Goal: Task Accomplishment & Management: Complete application form

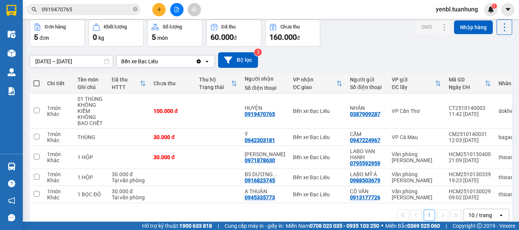
scroll to position [49, 0]
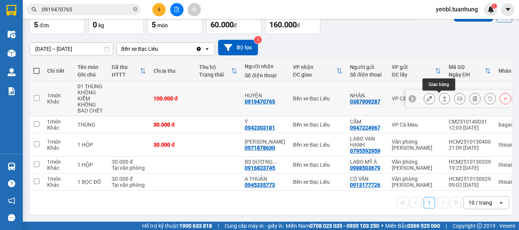
click at [439, 95] on button at bounding box center [444, 98] width 11 height 13
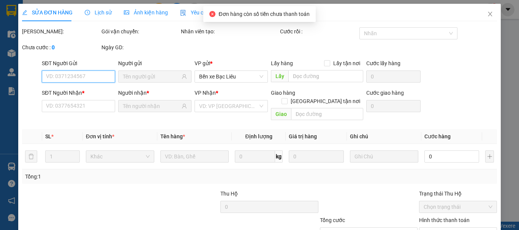
type input "0387909287"
type input "NHÂN"
type input "0919470765"
type input "HUYỆN"
type input "100.000"
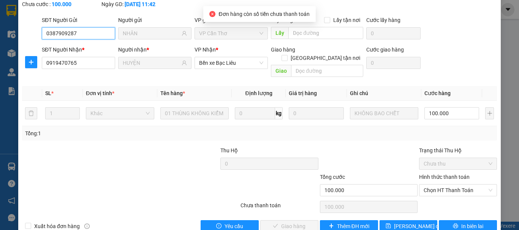
scroll to position [52, 0]
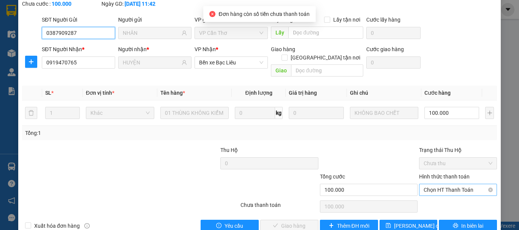
click at [435, 185] on span "Chọn HT Thanh Toán" at bounding box center [457, 190] width 69 height 11
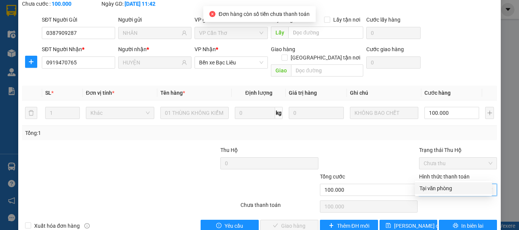
click at [432, 192] on div "Tại văn phòng" at bounding box center [453, 189] width 68 height 8
type input "0"
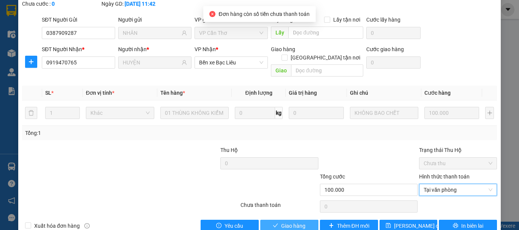
click at [301, 222] on span "Giao hàng" at bounding box center [293, 226] width 24 height 8
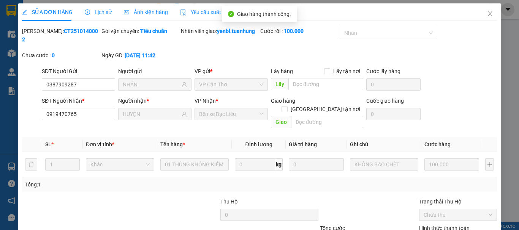
scroll to position [0, 0]
click at [488, 16] on icon "close" at bounding box center [490, 14] width 4 height 5
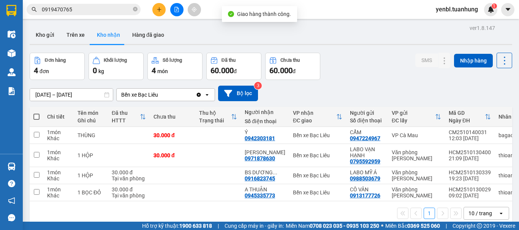
scroll to position [35, 0]
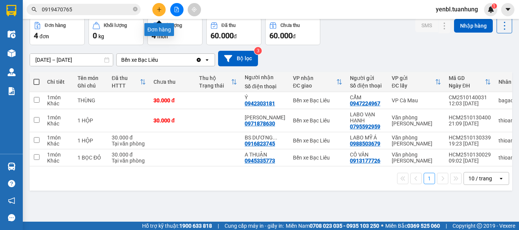
click at [156, 8] on icon "plus" at bounding box center [158, 9] width 5 height 5
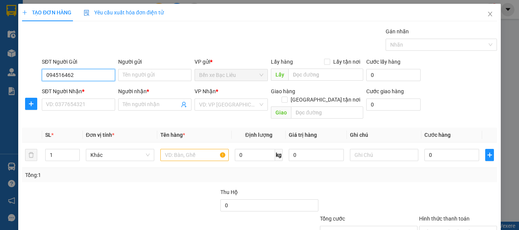
type input "0945164624"
click at [85, 92] on div "0945164624 - QUY" at bounding box center [77, 90] width 63 height 8
type input "QUY"
type input "0945164624"
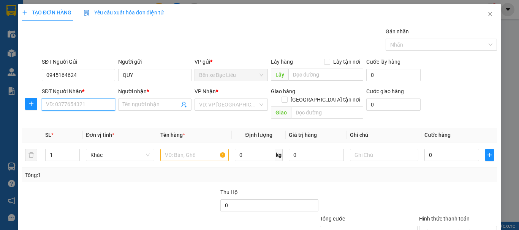
click at [94, 110] on input "SĐT Người Nhận *" at bounding box center [78, 105] width 73 height 12
click at [94, 116] on div "0946039586 - LONG" at bounding box center [77, 120] width 63 height 8
type input "0946039586"
type input "LONG"
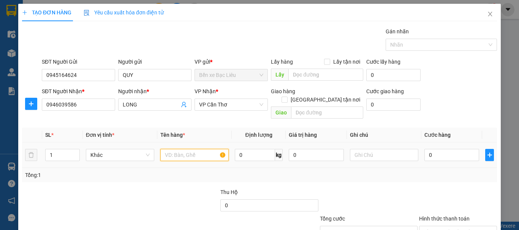
click at [197, 149] on input "text" at bounding box center [194, 155] width 68 height 12
type input "1 THÙNG"
click at [438, 148] on div "0" at bounding box center [451, 155] width 55 height 15
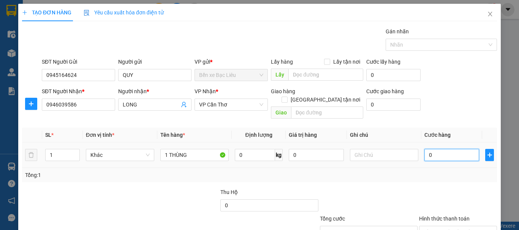
click at [437, 149] on input "0" at bounding box center [451, 155] width 55 height 12
type input "4"
type input "40"
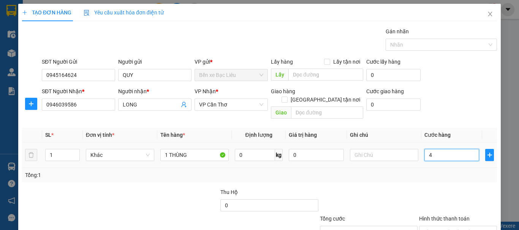
type input "40"
type input "40.000"
click at [437, 171] on div "Tổng: 1" at bounding box center [259, 175] width 469 height 8
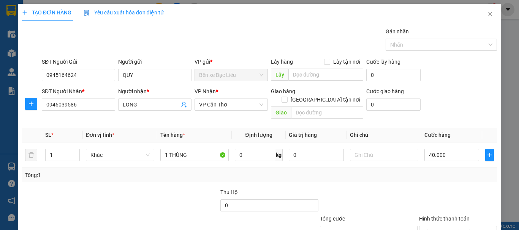
scroll to position [38, 0]
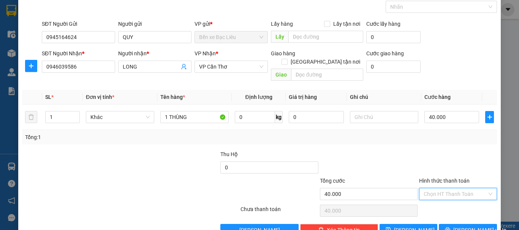
click at [442, 189] on input "Hình thức thanh toán" at bounding box center [454, 194] width 63 height 11
drag, startPoint x: 443, startPoint y: 197, endPoint x: 448, endPoint y: 206, distance: 10.2
click at [443, 197] on div "Tại văn phòng" at bounding box center [453, 201] width 77 height 12
type input "0"
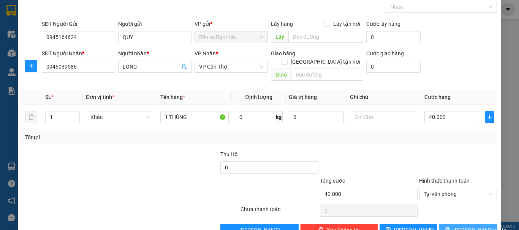
click at [457, 226] on span "[PERSON_NAME] và In" at bounding box center [479, 230] width 53 height 8
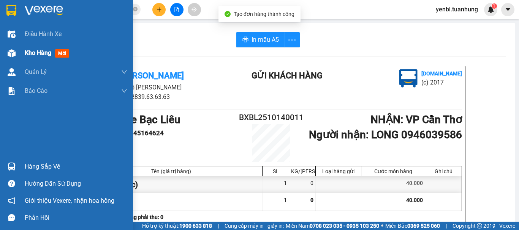
click at [31, 53] on span "Kho hàng" at bounding box center [38, 52] width 27 height 7
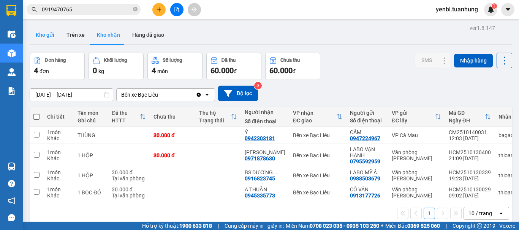
click at [53, 34] on button "Kho gửi" at bounding box center [45, 35] width 31 height 18
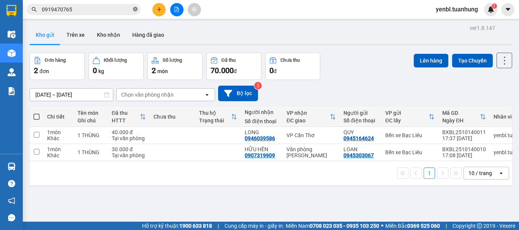
click at [136, 10] on icon "close-circle" at bounding box center [135, 9] width 5 height 5
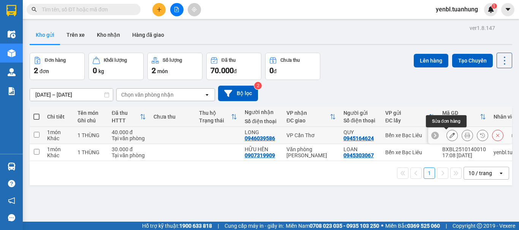
click at [449, 133] on icon at bounding box center [451, 135] width 5 height 5
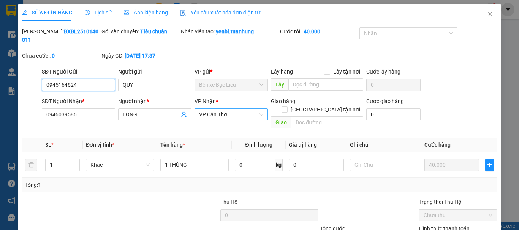
click at [233, 109] on span "VP Cần Thơ" at bounding box center [231, 114] width 64 height 11
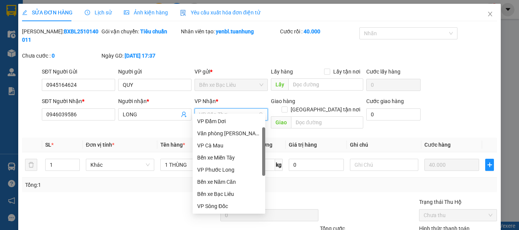
scroll to position [12, 0]
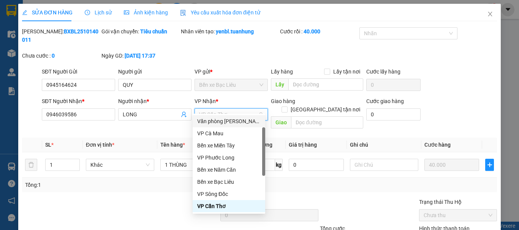
click at [233, 120] on div "Văn phòng [PERSON_NAME]" at bounding box center [228, 121] width 63 height 8
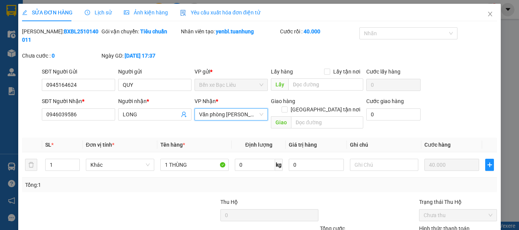
click at [330, 181] on div "Tổng: 1" at bounding box center [259, 185] width 469 height 8
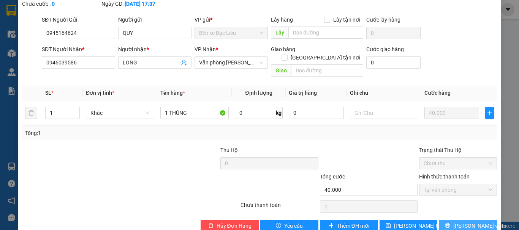
click at [450, 224] on icon "printer" at bounding box center [447, 226] width 5 height 5
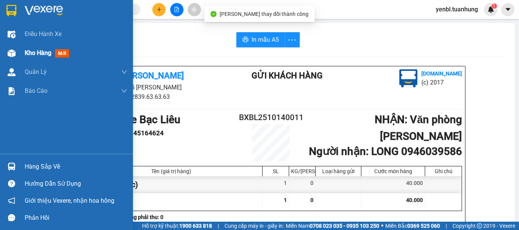
click at [31, 52] on span "Kho hàng" at bounding box center [38, 52] width 27 height 7
